Goal: Information Seeking & Learning: Learn about a topic

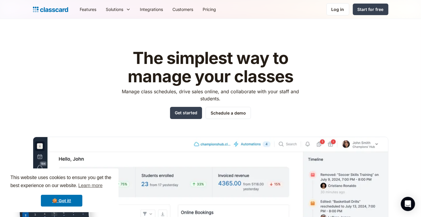
click at [47, 12] on img "home" at bounding box center [50, 9] width 35 height 8
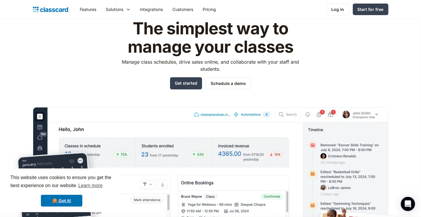
click at [73, 111] on img at bounding box center [211, 194] width 356 height 175
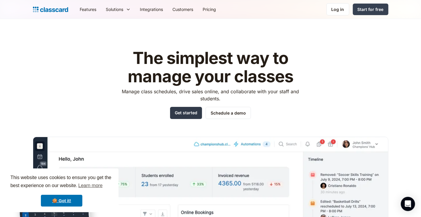
click at [195, 114] on link "Get started" at bounding box center [186, 113] width 32 height 12
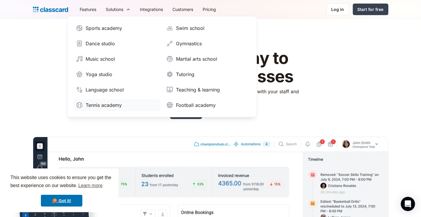
click at [112, 106] on div "Tennis academy" at bounding box center [104, 105] width 36 height 7
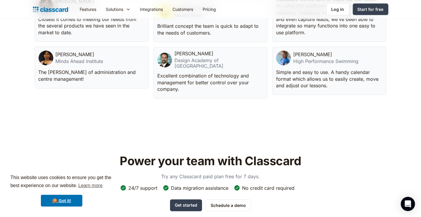
scroll to position [1630, 0]
